Goal: Information Seeking & Learning: Check status

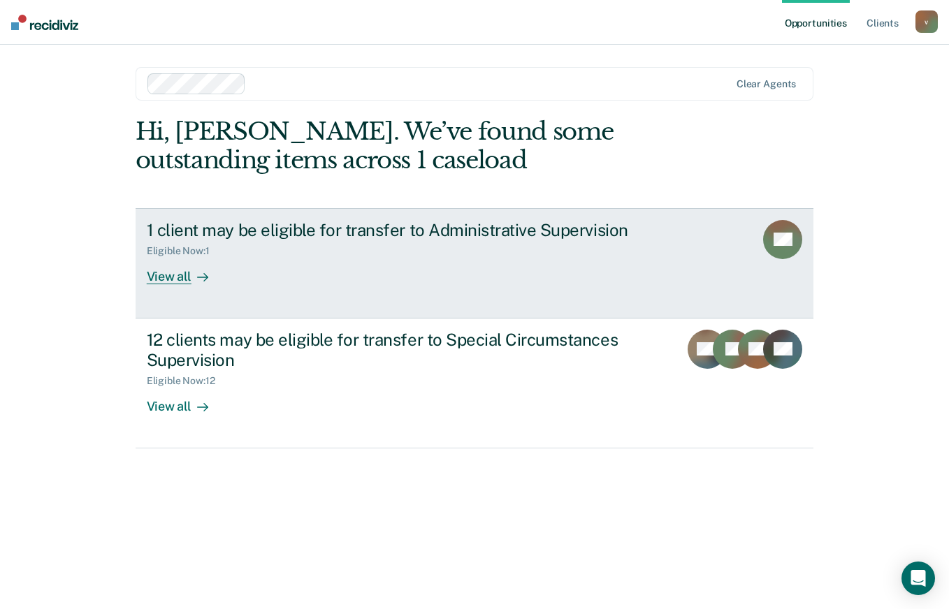
click at [172, 278] on div "View all" at bounding box center [186, 270] width 78 height 27
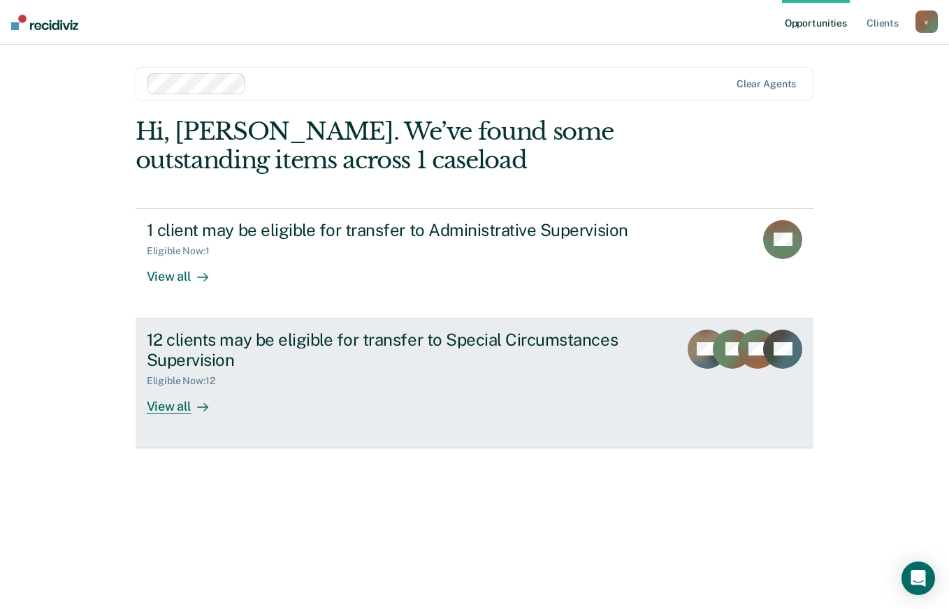
click at [168, 409] on div "View all" at bounding box center [186, 400] width 78 height 27
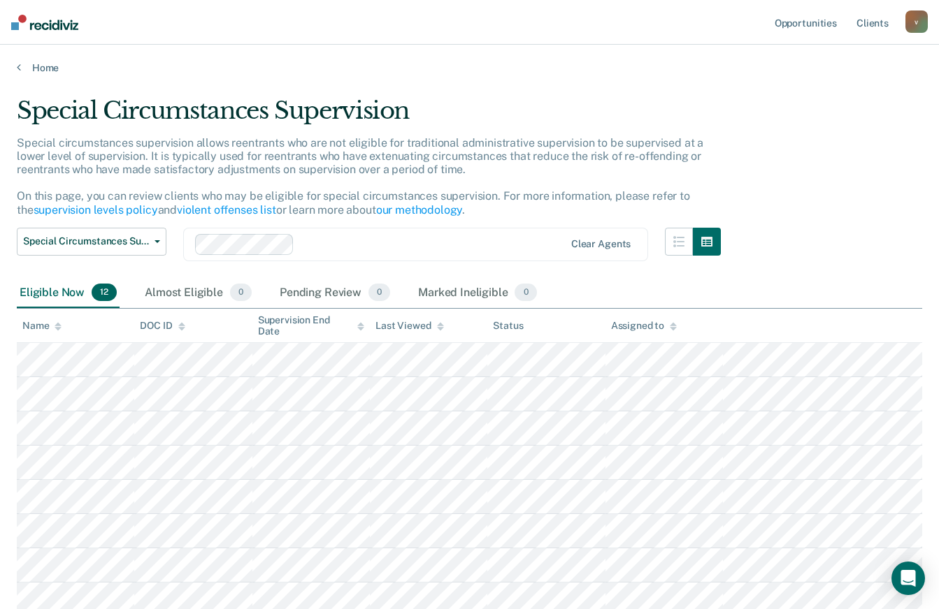
scroll to position [210, 0]
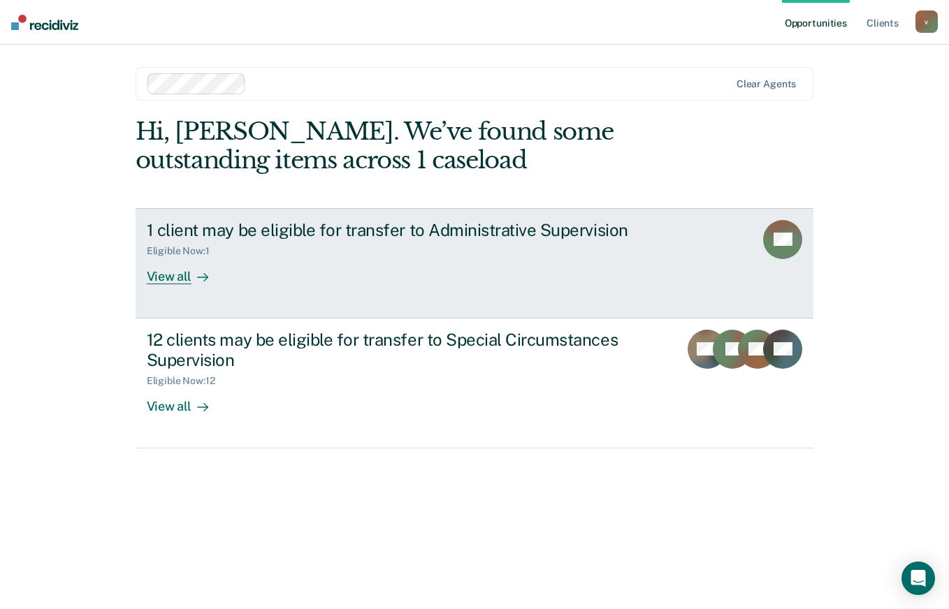
click at [170, 287] on link "1 client may be eligible for transfer to Administrative Supervision Eligible No…" at bounding box center [475, 263] width 679 height 110
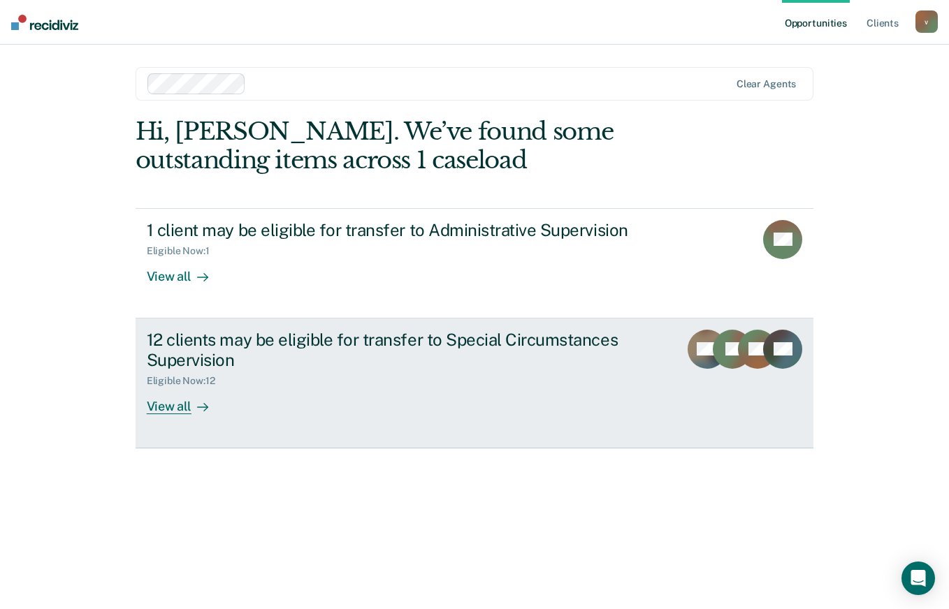
click at [163, 403] on div "View all" at bounding box center [186, 400] width 78 height 27
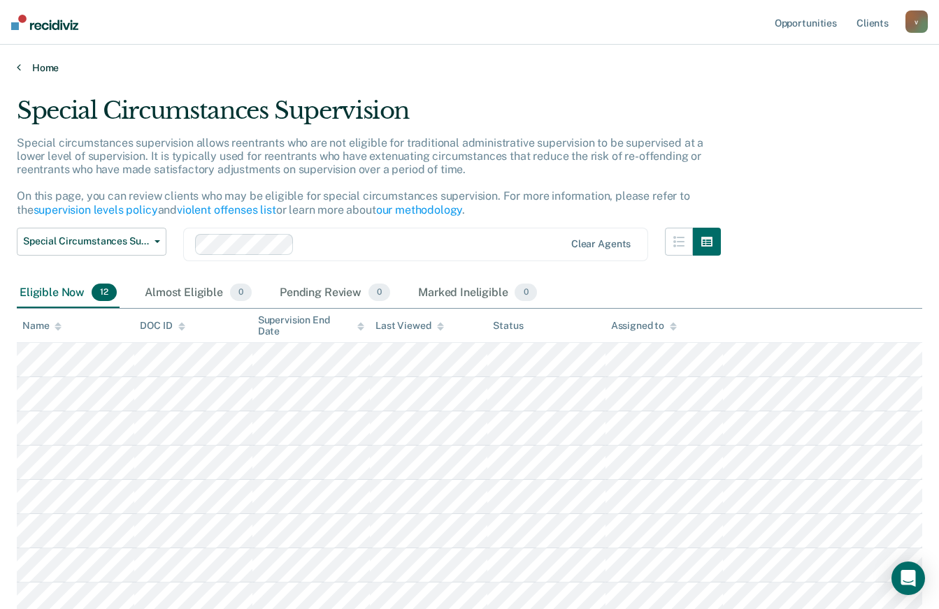
click at [34, 69] on link "Home" at bounding box center [469, 68] width 905 height 13
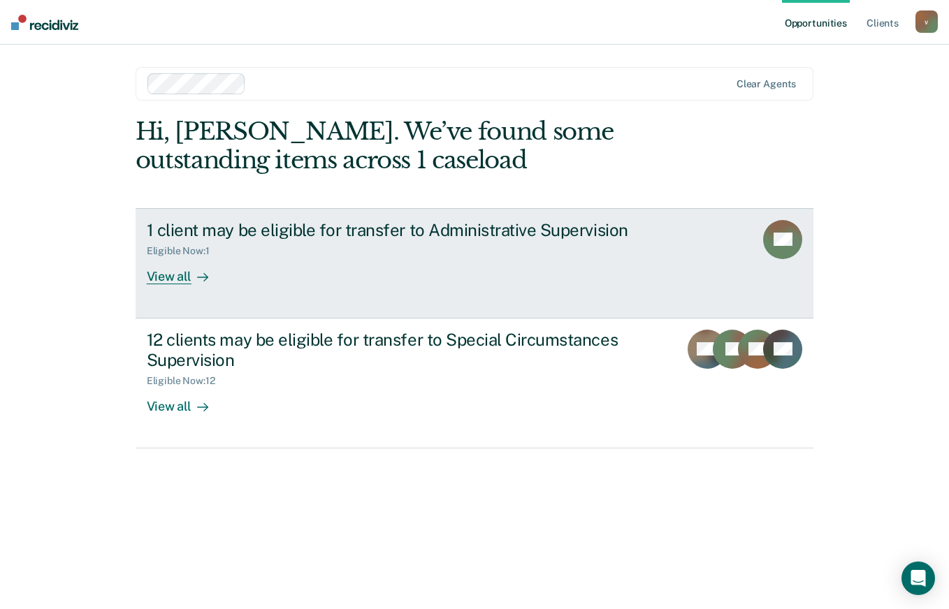
click at [168, 280] on div "View all" at bounding box center [186, 270] width 78 height 27
